Goal: Navigation & Orientation: Find specific page/section

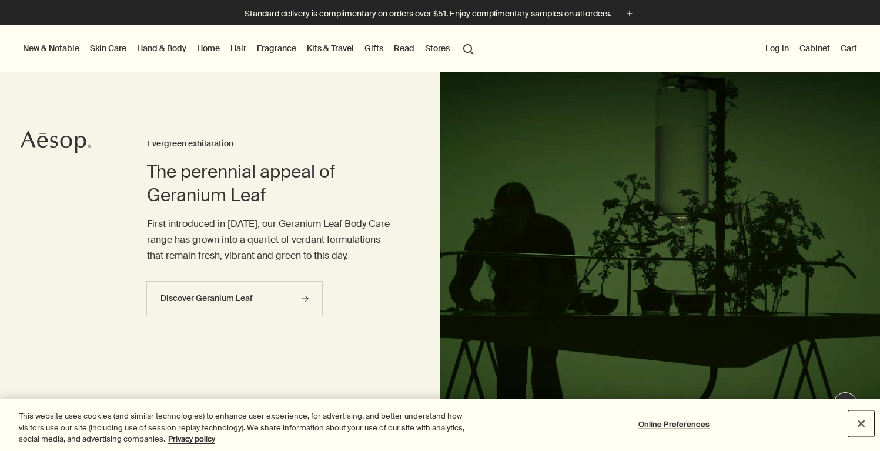
click at [860, 420] on button "Close" at bounding box center [861, 423] width 26 height 26
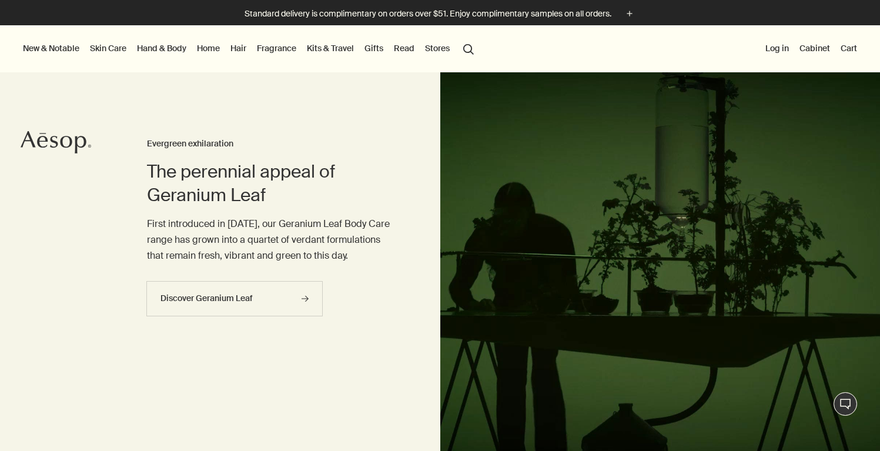
click at [266, 49] on link "Fragrance" at bounding box center [277, 48] width 44 height 15
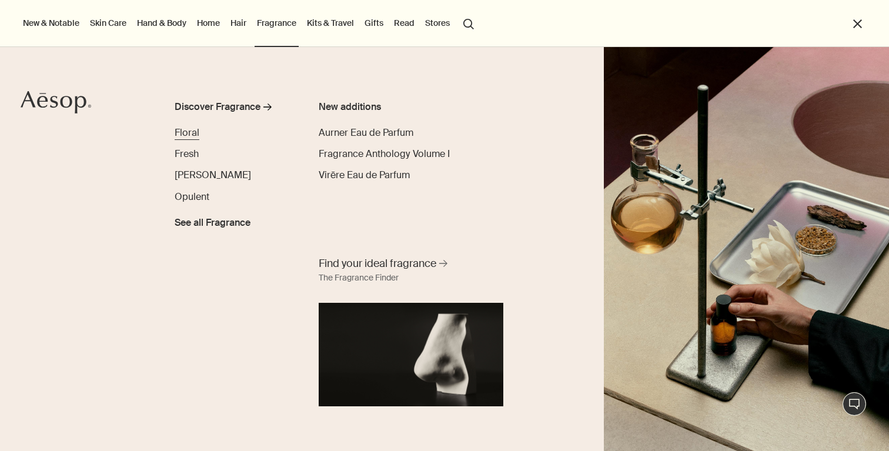
click at [189, 132] on span "Floral" at bounding box center [187, 132] width 25 height 12
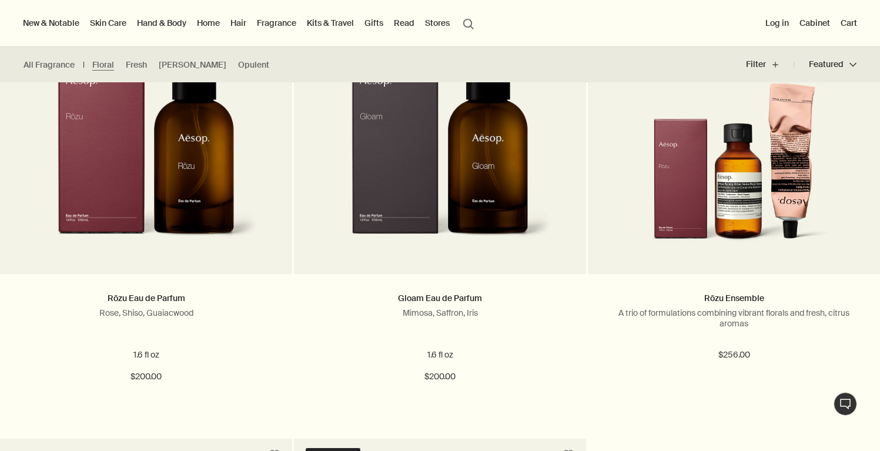
scroll to position [356, 0]
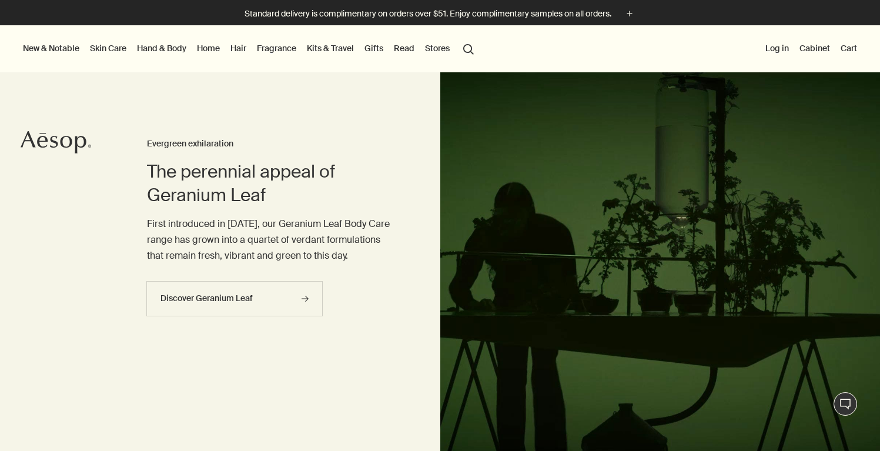
click at [265, 50] on link "Fragrance" at bounding box center [277, 48] width 44 height 15
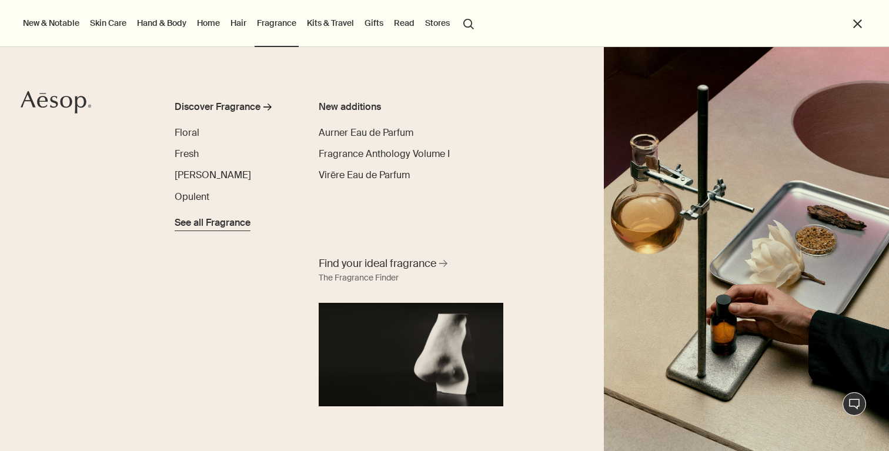
click at [196, 220] on span "See all Fragrance" at bounding box center [213, 223] width 76 height 14
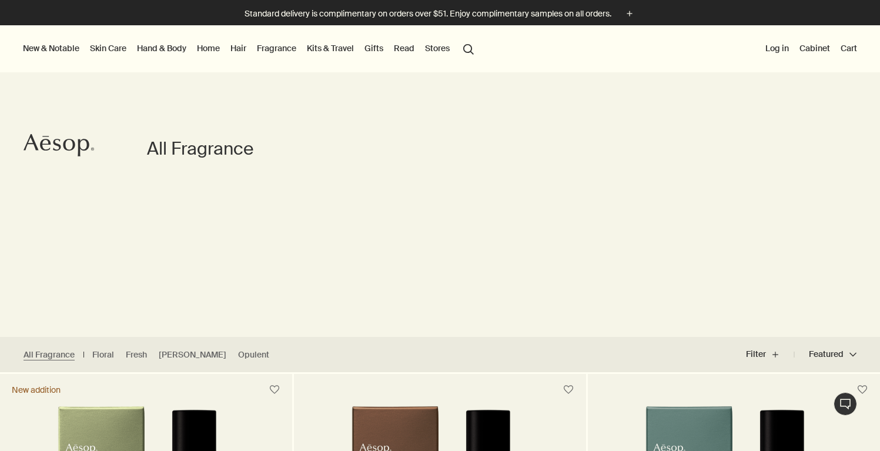
click at [206, 51] on link "Home" at bounding box center [209, 48] width 28 height 15
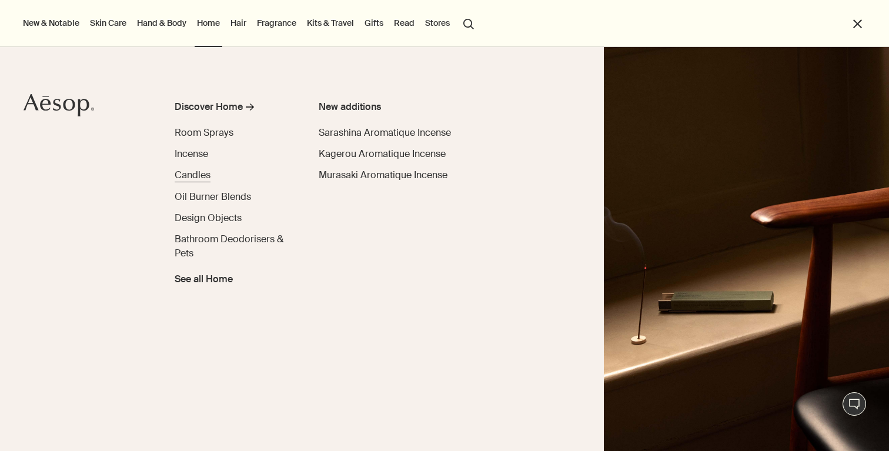
click at [198, 173] on span "Candles" at bounding box center [193, 175] width 36 height 12
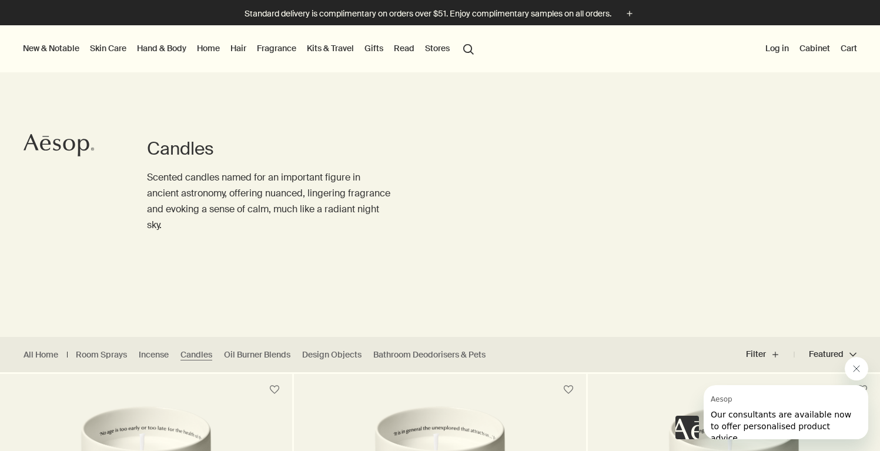
click at [210, 48] on link "Home" at bounding box center [209, 48] width 28 height 15
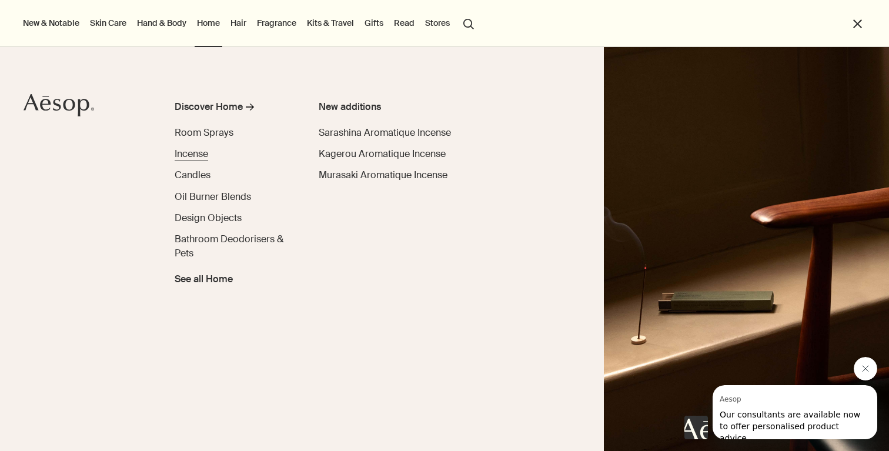
click at [198, 157] on span "Incense" at bounding box center [192, 154] width 34 height 12
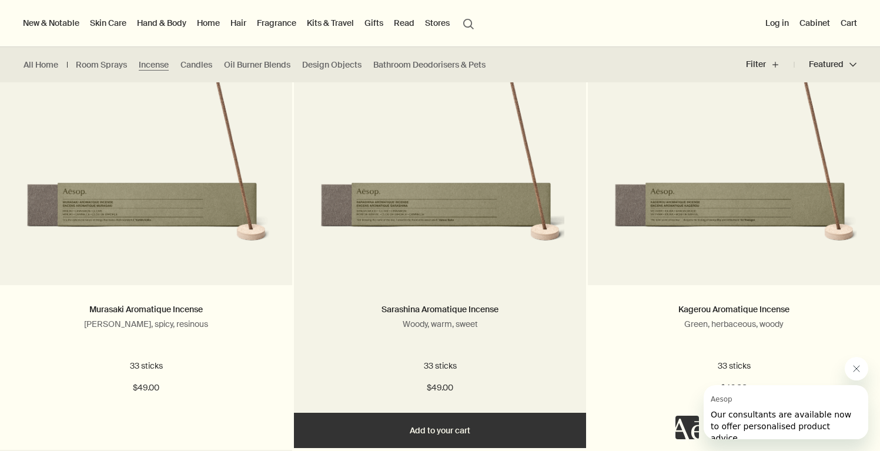
scroll to position [353, 0]
